Goal: Feedback & Contribution: Leave review/rating

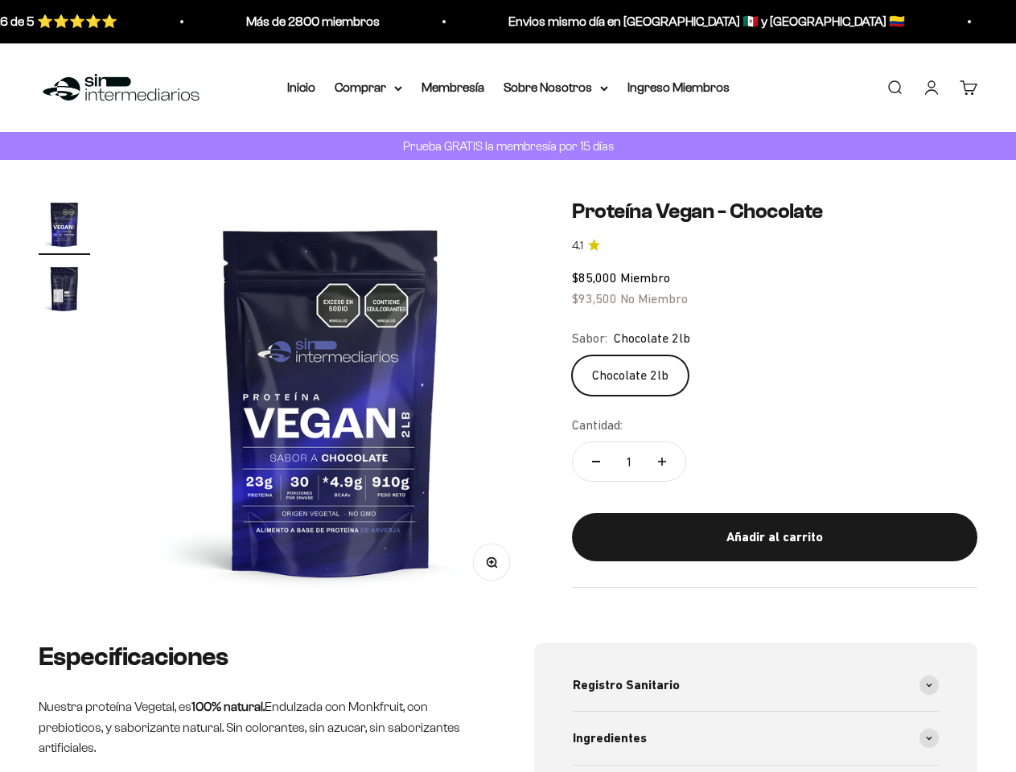
type input "Customer"
type input "[PERSON_NAME][EMAIL_ADDRESS][DOMAIN_NAME]"
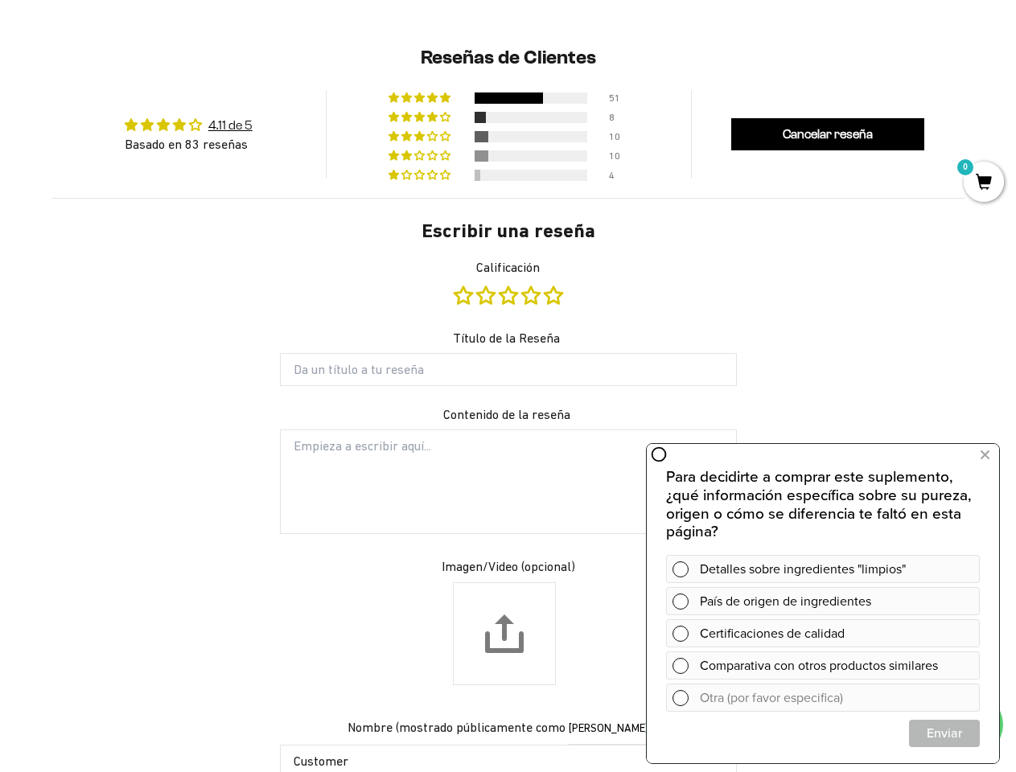
click at [507, 386] on form "Escribir una reseña Calificación Título de la Reseña Contenido de la reseña Ima…" at bounding box center [508, 598] width 483 height 760
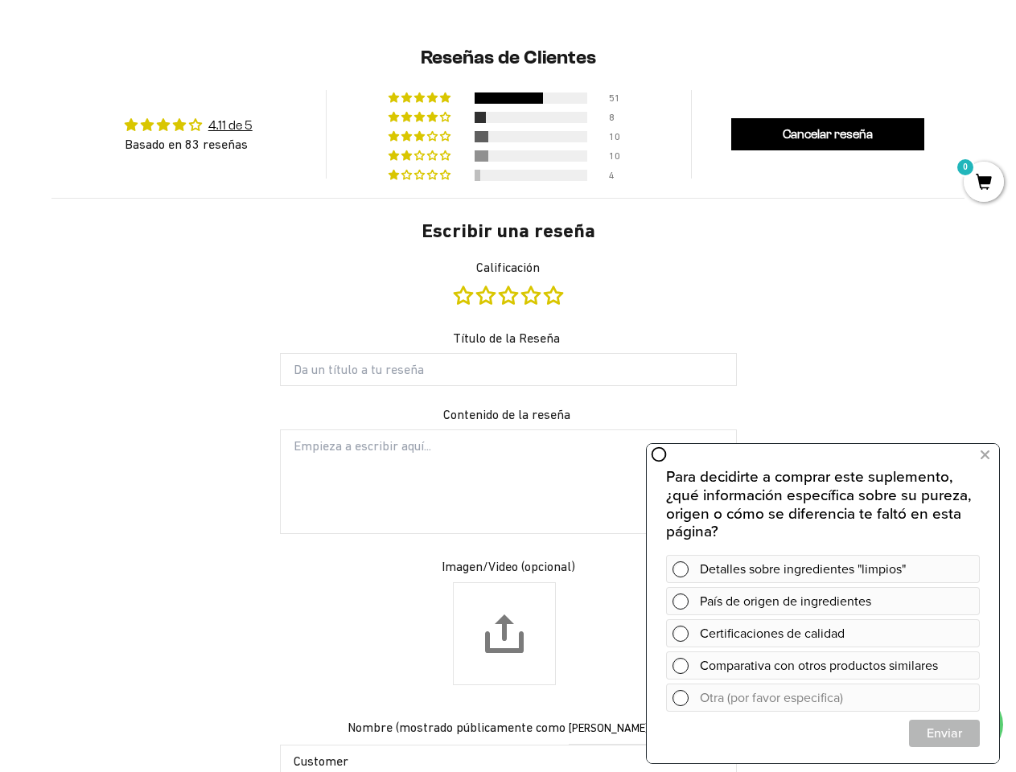
click at [507, 398] on form "Escribir una reseña Calificación Título de la Reseña Contenido de la reseña Ima…" at bounding box center [508, 598] width 483 height 760
click at [508, 96] on div at bounding box center [508, 97] width 68 height 11
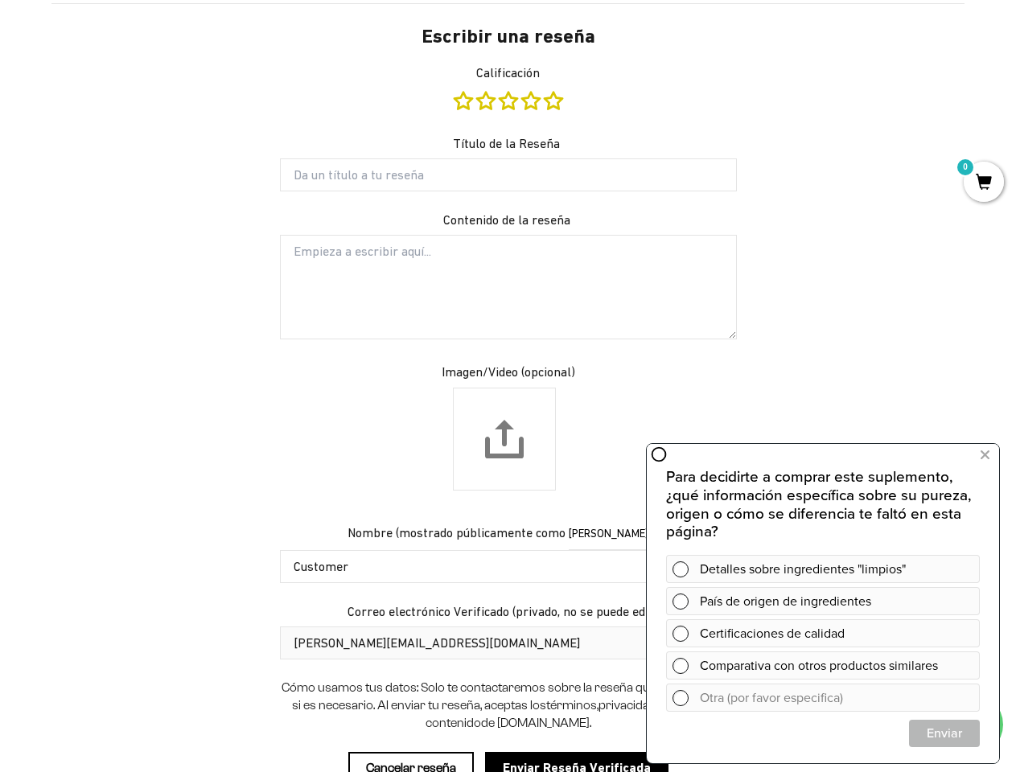
click at [508, 115] on form "Escribir una reseña Calificación Título de la Reseña Contenido de la reseña Ima…" at bounding box center [508, 403] width 483 height 760
click at [508, 134] on div "Reseñas de Clientes 4.11 de 5 Basado en 83 reseñas 51 8 10 10 4 Ver todas las r…" at bounding box center [508, 471] width 1016 height 1283
